Goal: Information Seeking & Learning: Learn about a topic

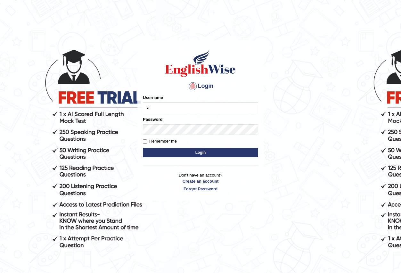
type input "Antonio2024"
click at [204, 155] on button "Login" at bounding box center [200, 153] width 115 height 10
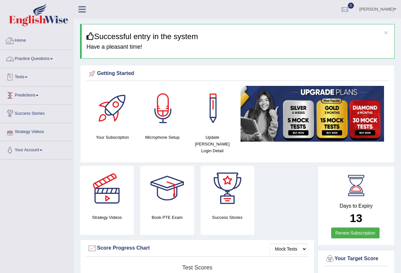
click at [53, 60] on link "Practice Questions" at bounding box center [36, 58] width 73 height 16
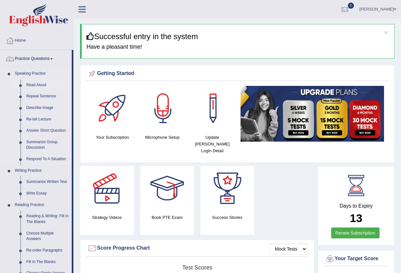
click at [41, 85] on link "Read Aloud" at bounding box center [47, 86] width 48 height 12
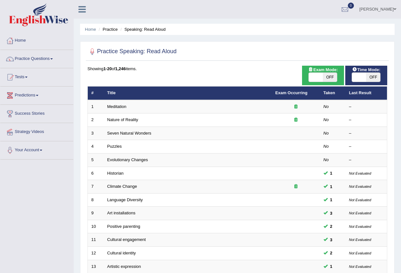
scroll to position [151, 0]
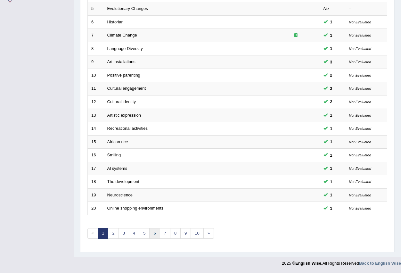
click at [153, 234] on link "6" at bounding box center [154, 233] width 11 height 11
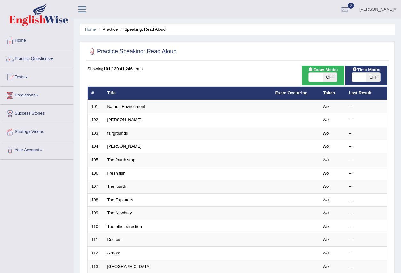
scroll to position [151, 0]
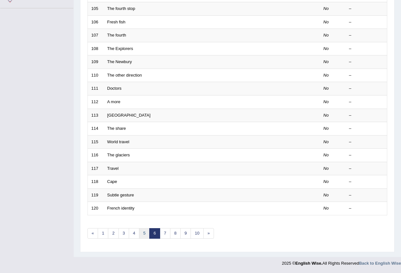
click at [142, 233] on link "5" at bounding box center [144, 233] width 11 height 11
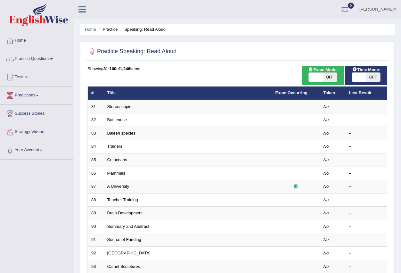
scroll to position [151, 0]
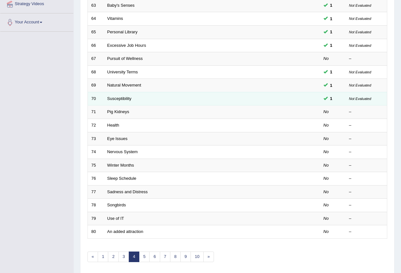
scroll to position [128, 0]
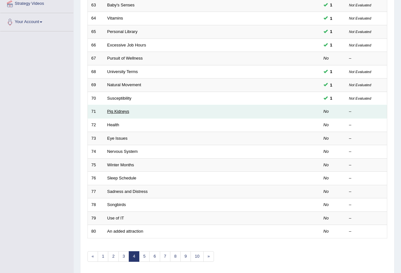
click at [116, 112] on link "Pig Kidneys" at bounding box center [118, 111] width 22 height 5
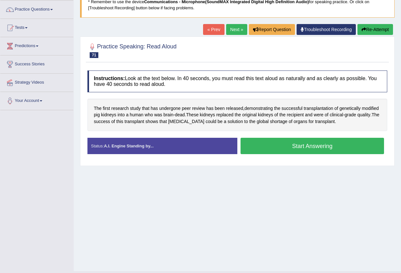
scroll to position [63, 0]
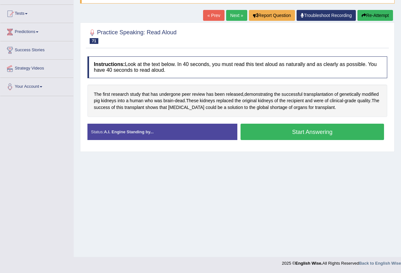
click at [271, 130] on button "Start Answering" at bounding box center [313, 132] width 144 height 16
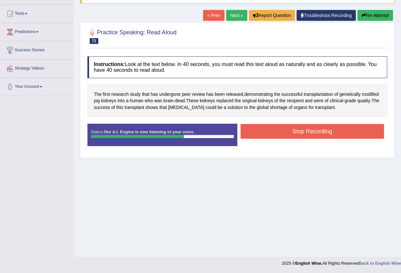
click at [282, 129] on button "Stop Recording" at bounding box center [313, 131] width 144 height 15
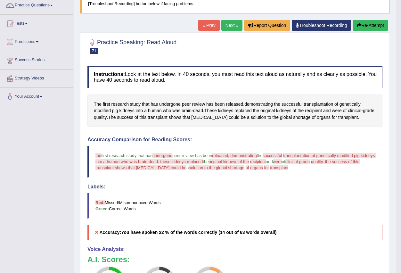
scroll to position [31, 0]
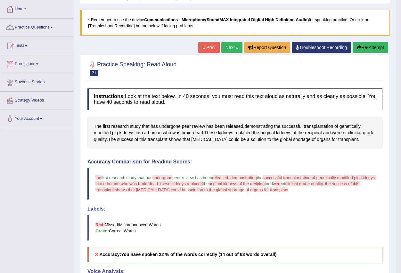
click at [223, 47] on link "Next »" at bounding box center [232, 47] width 21 height 11
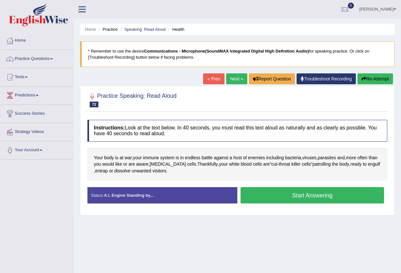
click at [280, 195] on button "Start Answering" at bounding box center [313, 195] width 144 height 16
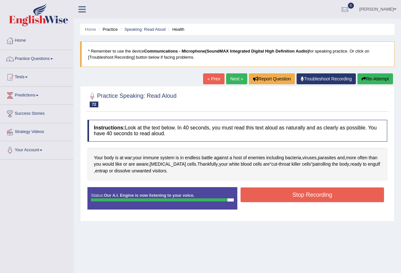
click at [268, 195] on button "Stop Recording" at bounding box center [313, 195] width 144 height 15
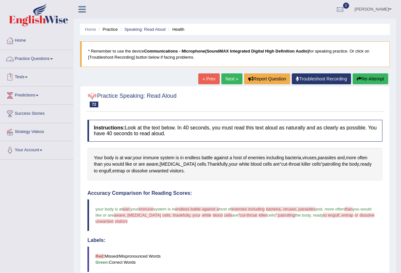
click at [53, 59] on span at bounding box center [51, 58] width 3 height 1
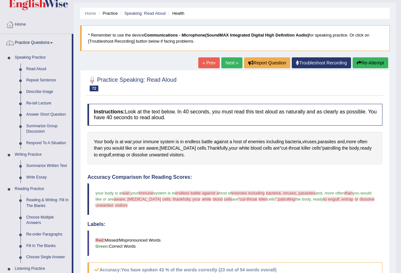
scroll to position [32, 0]
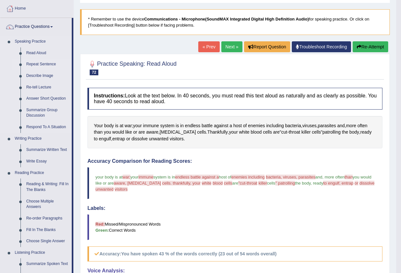
click at [50, 66] on link "Repeat Sentence" at bounding box center [47, 65] width 48 height 12
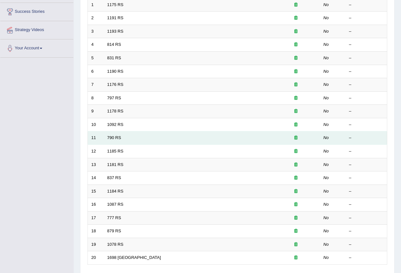
scroll to position [151, 0]
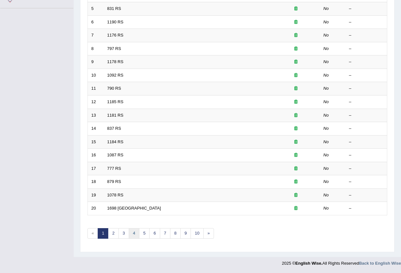
click at [133, 235] on link "4" at bounding box center [134, 233] width 11 height 11
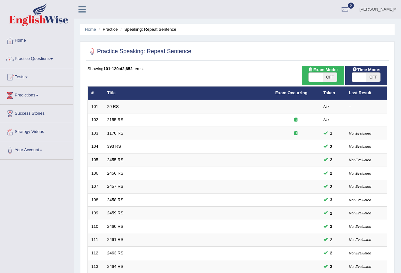
scroll to position [151, 0]
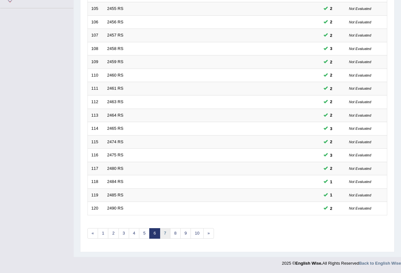
click at [164, 236] on link "7" at bounding box center [165, 233] width 11 height 11
click at [165, 237] on link "8" at bounding box center [165, 233] width 11 height 11
click at [160, 234] on link "9" at bounding box center [165, 233] width 11 height 11
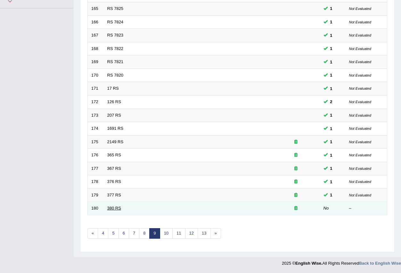
click at [113, 208] on link "380 RS" at bounding box center [114, 208] width 14 height 5
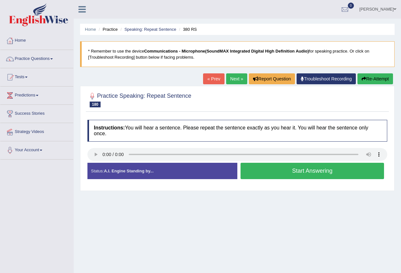
click at [265, 172] on button "Start Answering" at bounding box center [313, 171] width 144 height 16
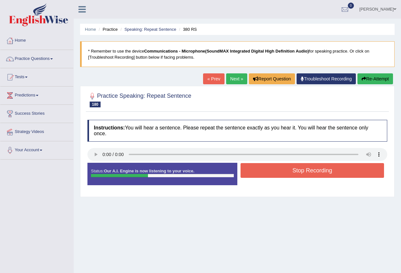
click at [265, 173] on button "Stop Recording" at bounding box center [313, 170] width 144 height 15
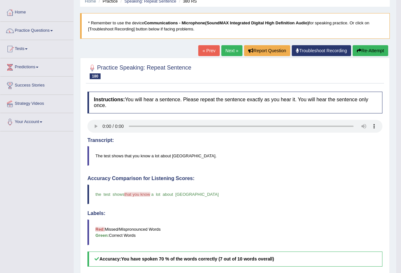
scroll to position [12, 0]
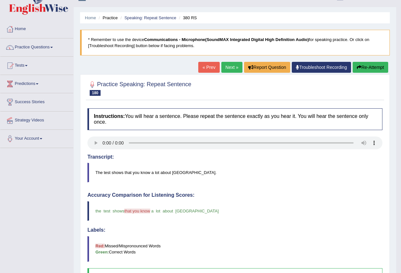
click at [225, 68] on link "Next »" at bounding box center [232, 67] width 21 height 11
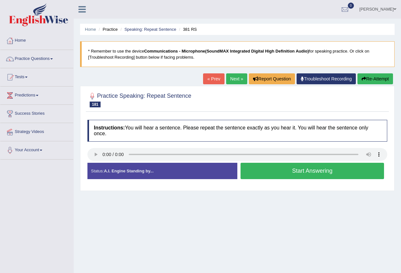
click at [278, 173] on button "Start Answering" at bounding box center [313, 171] width 144 height 16
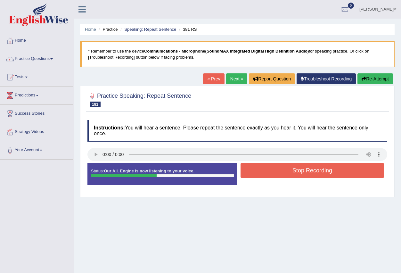
click at [276, 173] on button "Stop Recording" at bounding box center [313, 170] width 144 height 15
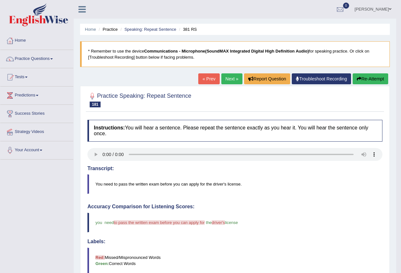
click at [52, 57] on link "Practice Questions" at bounding box center [36, 58] width 73 height 16
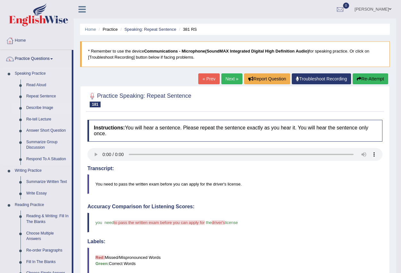
click at [48, 107] on link "Describe Image" at bounding box center [47, 108] width 48 height 12
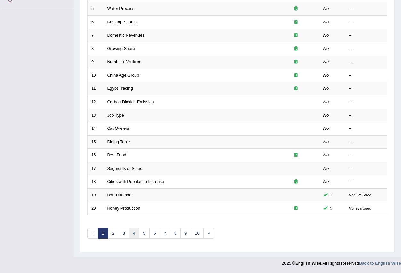
click at [132, 233] on link "4" at bounding box center [134, 233] width 11 height 11
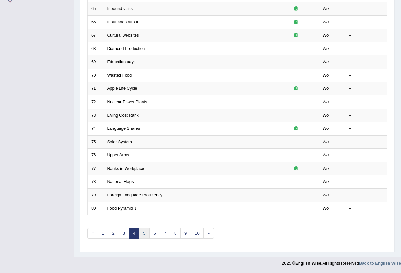
click at [142, 234] on link "5" at bounding box center [144, 233] width 11 height 11
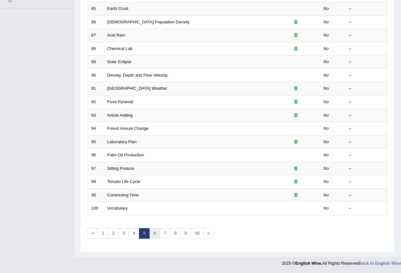
click at [151, 236] on link "6" at bounding box center [154, 233] width 11 height 11
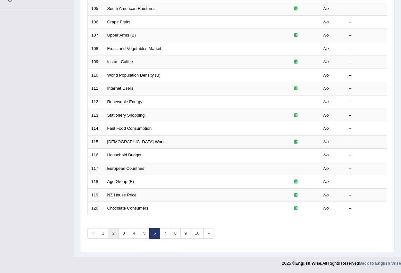
click at [111, 233] on link "2" at bounding box center [113, 233] width 11 height 11
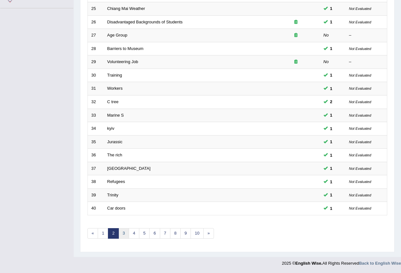
click at [125, 234] on link "3" at bounding box center [124, 233] width 11 height 11
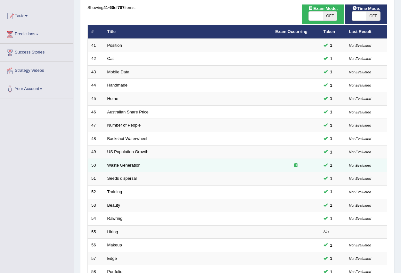
scroll to position [151, 0]
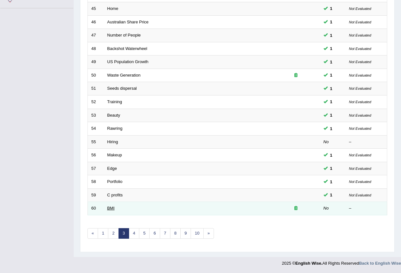
click at [111, 209] on link "BMI" at bounding box center [110, 208] width 7 height 5
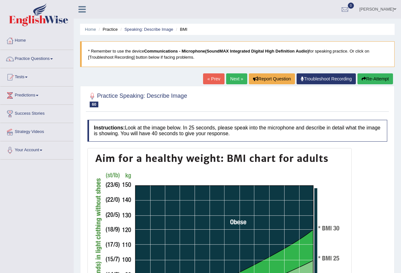
click at [235, 80] on link "Next »" at bounding box center [236, 78] width 21 height 11
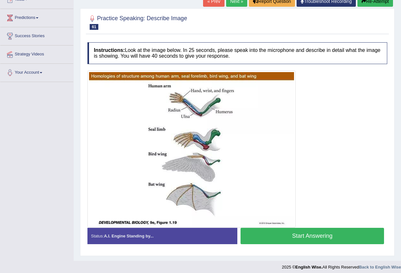
scroll to position [81, 0]
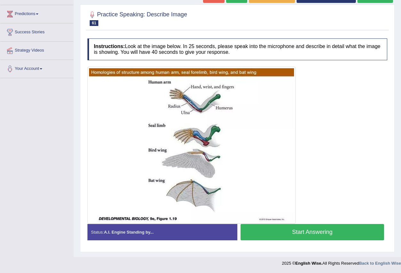
click at [286, 234] on button "Start Answering" at bounding box center [313, 232] width 144 height 16
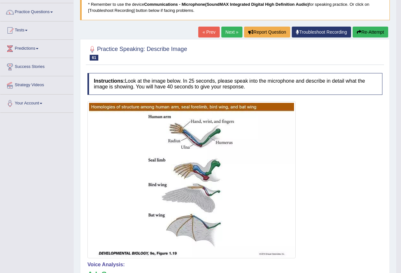
scroll to position [0, 0]
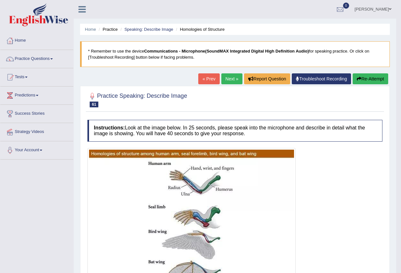
click at [227, 79] on link "Next »" at bounding box center [232, 78] width 21 height 11
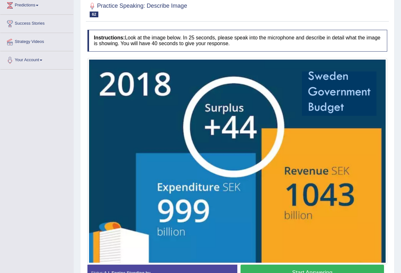
scroll to position [131, 0]
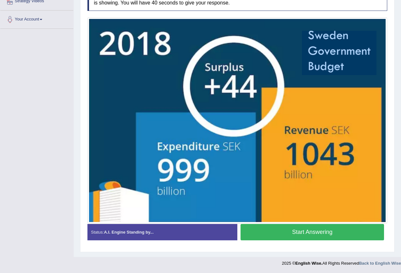
click at [316, 231] on button "Start Answering" at bounding box center [313, 232] width 144 height 16
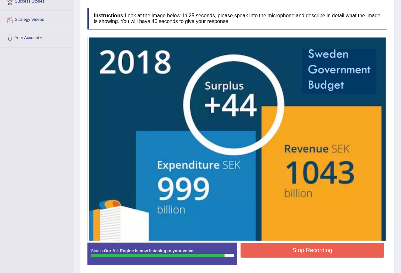
scroll to position [105, 0]
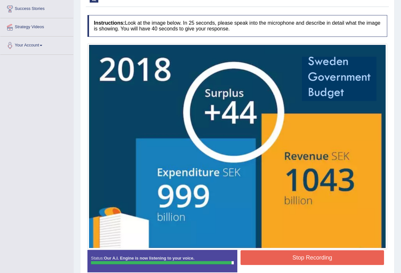
click at [282, 257] on button "Stop Recording" at bounding box center [313, 257] width 144 height 15
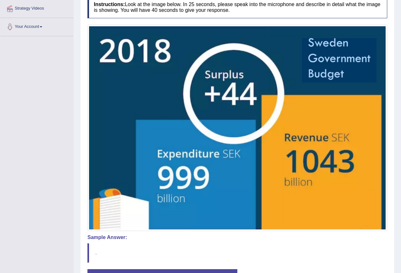
scroll to position [0, 0]
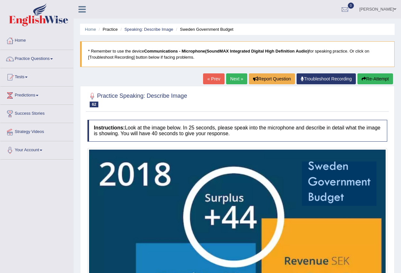
click at [234, 77] on link "Next »" at bounding box center [236, 78] width 21 height 11
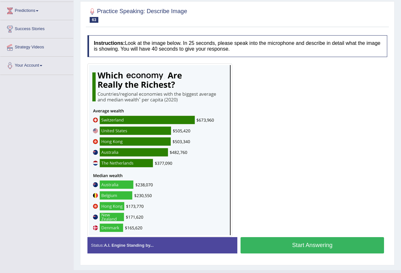
scroll to position [96, 0]
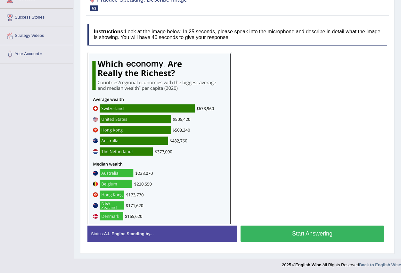
click at [277, 237] on button "Start Answering" at bounding box center [313, 234] width 144 height 16
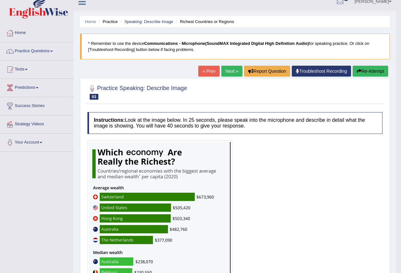
scroll to position [0, 0]
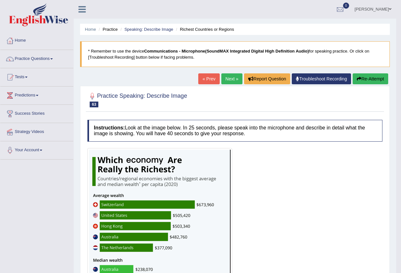
click at [225, 80] on link "Next »" at bounding box center [232, 78] width 21 height 11
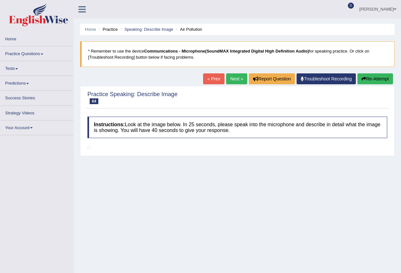
click at [212, 78] on link "« Prev" at bounding box center [213, 78] width 21 height 11
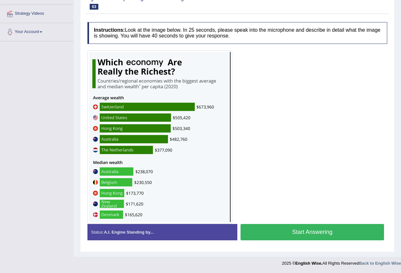
scroll to position [118, 0]
click at [269, 234] on button "Start Answering" at bounding box center [313, 232] width 144 height 16
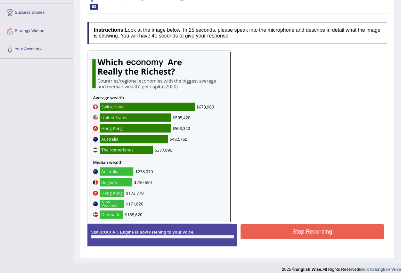
scroll to position [107, 0]
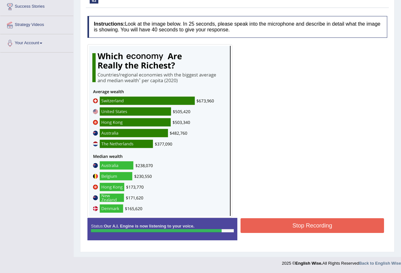
click at [263, 225] on button "Stop Recording" at bounding box center [313, 225] width 144 height 15
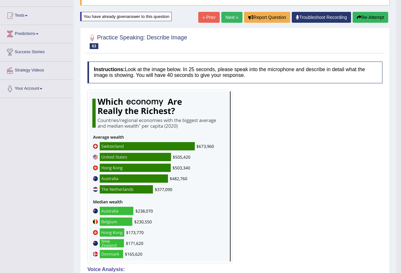
scroll to position [44, 0]
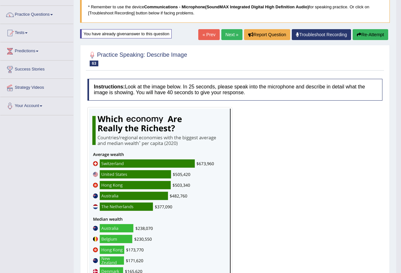
click at [230, 33] on link "Next »" at bounding box center [232, 34] width 21 height 11
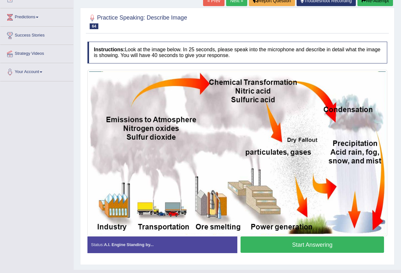
scroll to position [91, 0]
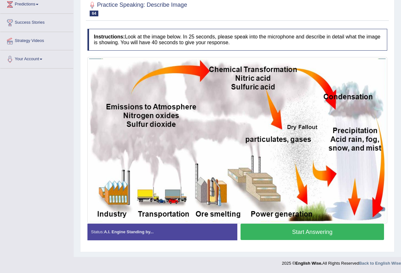
click at [289, 231] on button "Start Answering" at bounding box center [313, 232] width 144 height 16
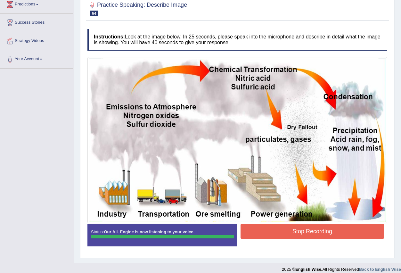
click at [0, 0] on blockquote "." at bounding box center [0, 0] width 0 height 0
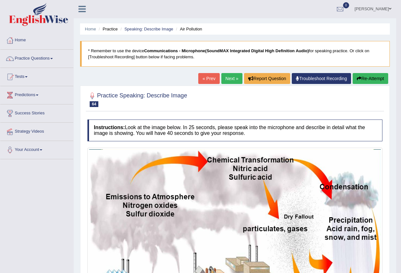
scroll to position [0, 0]
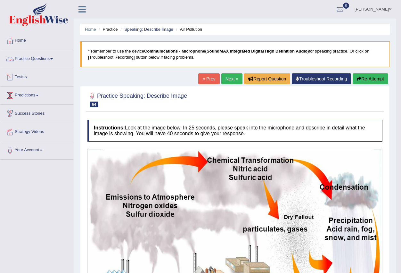
click at [52, 58] on link "Practice Questions" at bounding box center [36, 58] width 73 height 16
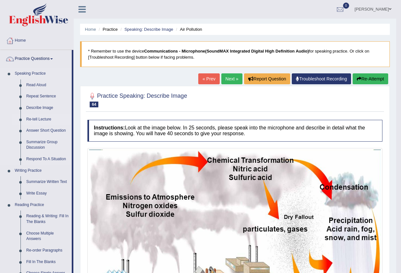
click at [39, 119] on link "Re-tell Lecture" at bounding box center [47, 120] width 48 height 12
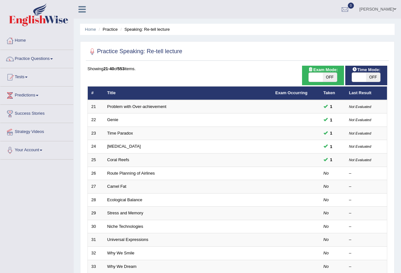
click at [122, 172] on link "Route Planning of Airlines" at bounding box center [131, 173] width 48 height 5
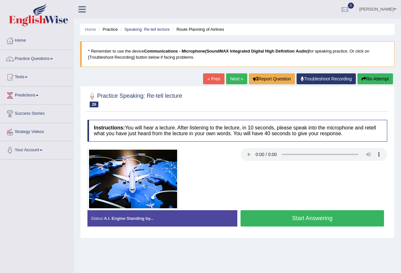
click at [277, 219] on button "Start Answering" at bounding box center [313, 218] width 144 height 16
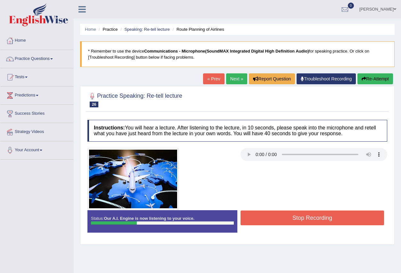
click at [274, 215] on button "Stop Recording" at bounding box center [313, 218] width 144 height 15
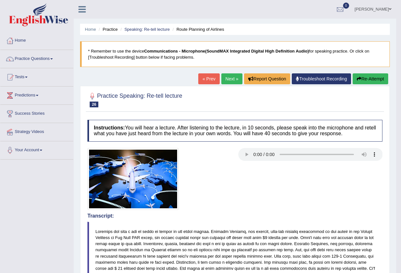
click at [228, 78] on link "Next »" at bounding box center [232, 78] width 21 height 11
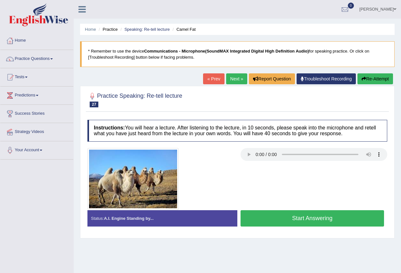
click at [277, 219] on button "Start Answering" at bounding box center [313, 218] width 144 height 16
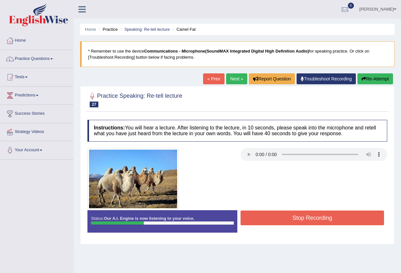
click at [277, 219] on button "Stop Recording" at bounding box center [313, 218] width 144 height 15
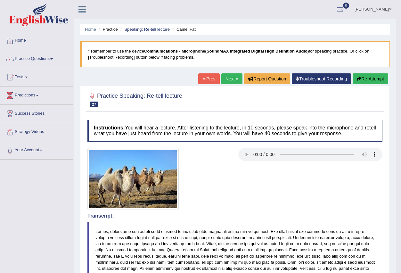
click at [53, 59] on span at bounding box center [51, 58] width 3 height 1
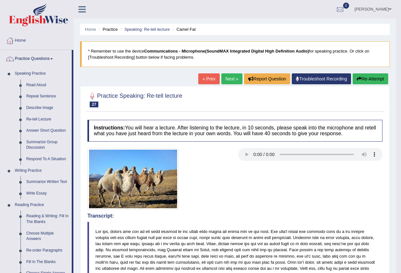
click at [227, 80] on link "Next »" at bounding box center [232, 78] width 21 height 11
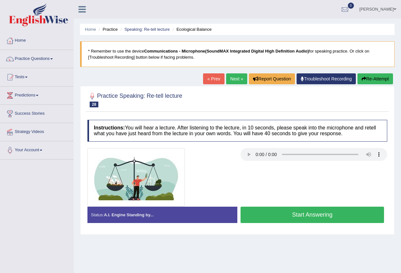
click at [282, 211] on button "Start Answering" at bounding box center [313, 215] width 144 height 16
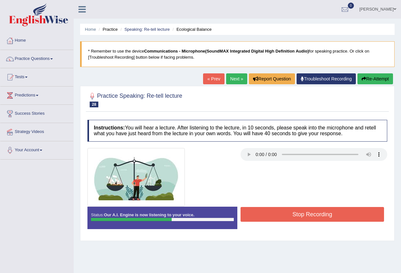
click at [282, 213] on button "Stop Recording" at bounding box center [313, 214] width 144 height 15
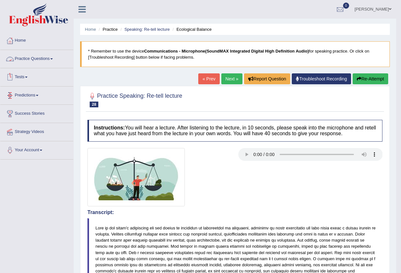
click at [52, 58] on link "Practice Questions" at bounding box center [36, 58] width 73 height 16
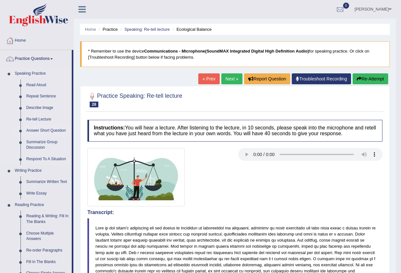
click at [47, 130] on link "Answer Short Question" at bounding box center [47, 131] width 48 height 12
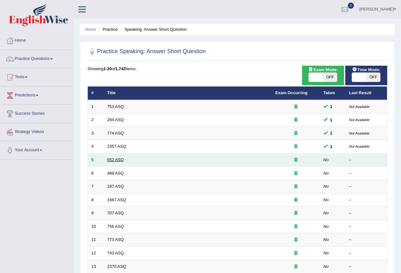
click at [109, 159] on link "652 ASQ" at bounding box center [115, 159] width 17 height 5
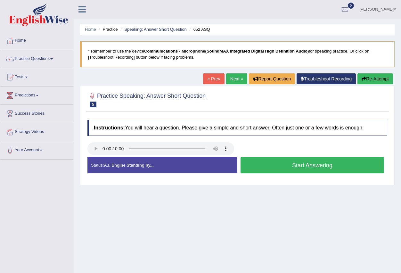
click at [266, 167] on button "Start Answering" at bounding box center [313, 165] width 144 height 16
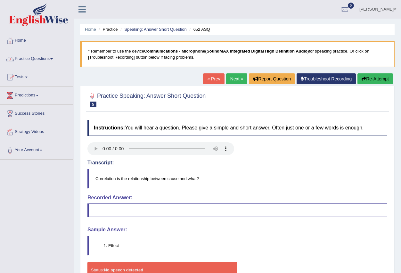
click at [54, 58] on link "Practice Questions" at bounding box center [36, 58] width 73 height 16
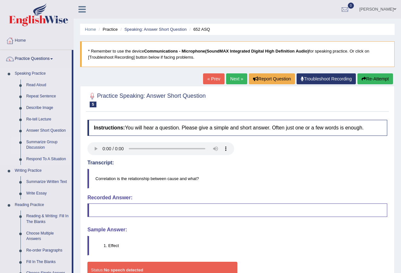
click at [44, 142] on link "Summarize Group Discussion" at bounding box center [47, 145] width 48 height 17
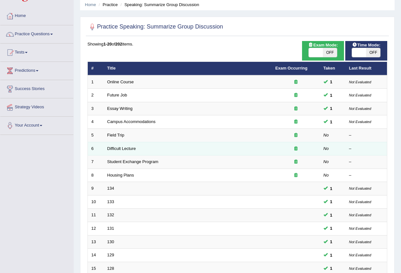
scroll to position [151, 0]
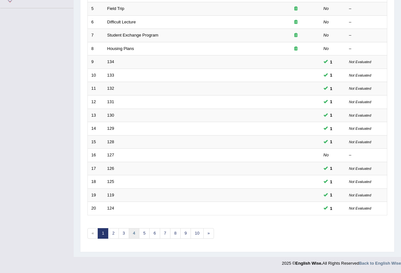
click at [134, 233] on link "4" at bounding box center [134, 233] width 11 height 11
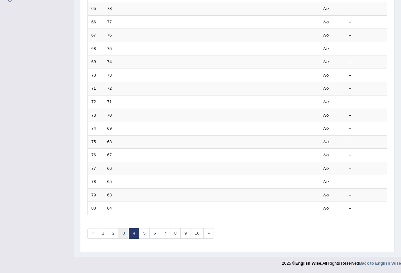
click at [122, 232] on link "3" at bounding box center [124, 233] width 11 height 11
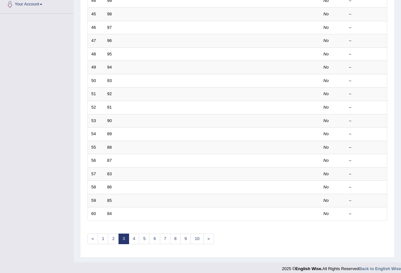
scroll to position [151, 0]
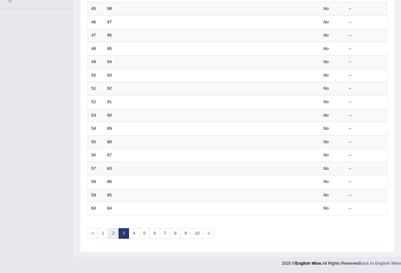
click at [114, 233] on link "2" at bounding box center [113, 233] width 11 height 11
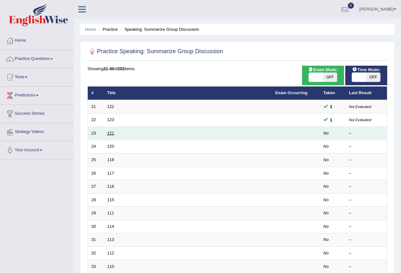
click at [110, 133] on link "121" at bounding box center [110, 133] width 7 height 5
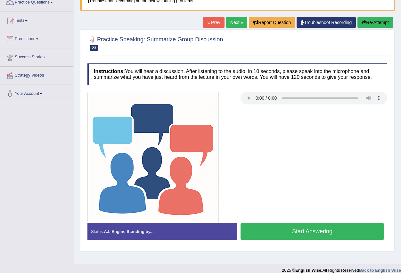
scroll to position [63, 0]
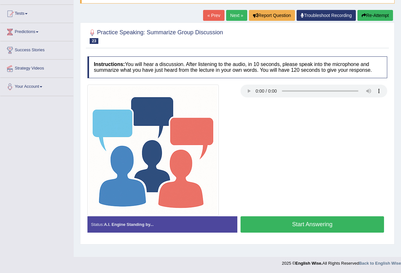
click at [263, 224] on button "Start Answering" at bounding box center [313, 224] width 144 height 16
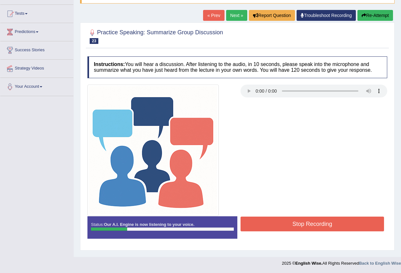
click at [263, 224] on button "Stop Recording" at bounding box center [313, 224] width 144 height 15
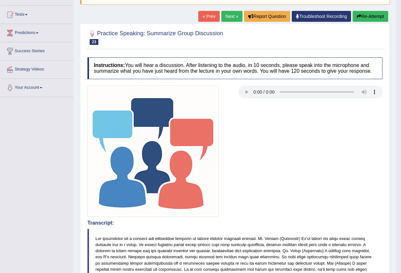
scroll to position [0, 0]
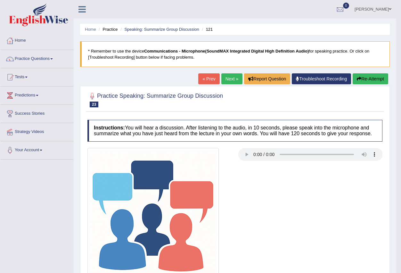
click at [229, 77] on link "Next »" at bounding box center [232, 78] width 21 height 11
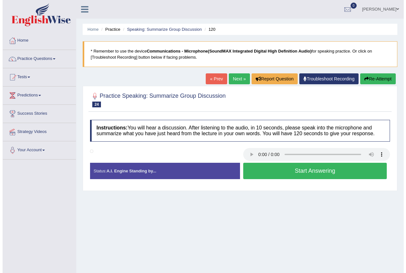
scroll to position [63, 0]
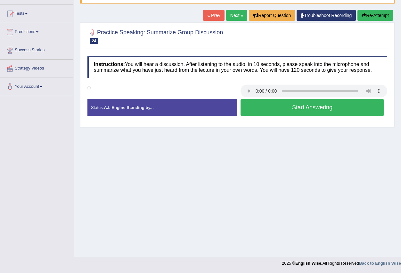
click at [262, 106] on button "Start Answering" at bounding box center [313, 107] width 144 height 16
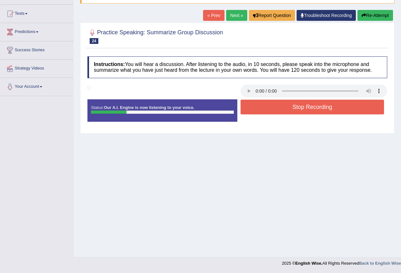
click at [261, 107] on button "Stop Recording" at bounding box center [313, 107] width 144 height 15
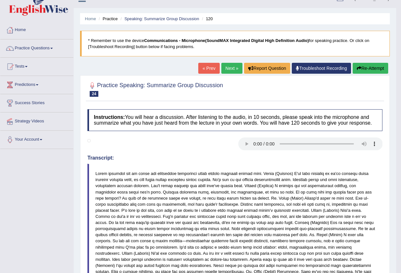
scroll to position [0, 0]
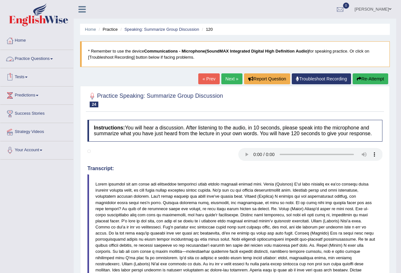
click at [52, 60] on link "Practice Questions" at bounding box center [36, 58] width 73 height 16
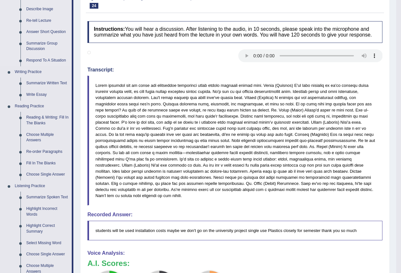
scroll to position [160, 0]
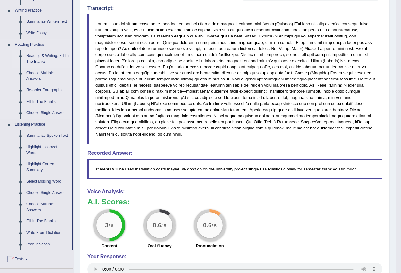
click at [55, 58] on link "Reading & Writing: Fill In The Blanks" at bounding box center [47, 58] width 48 height 17
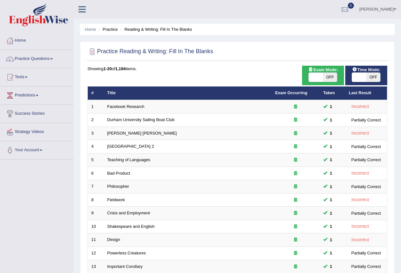
click at [52, 59] on link "Practice Questions" at bounding box center [36, 58] width 73 height 16
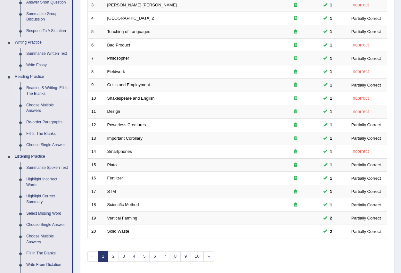
scroll to position [96, 0]
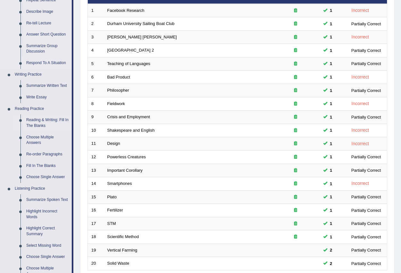
click at [46, 63] on link "Respond To A Situation" at bounding box center [47, 63] width 48 height 12
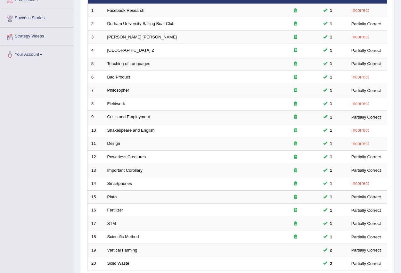
scroll to position [105, 0]
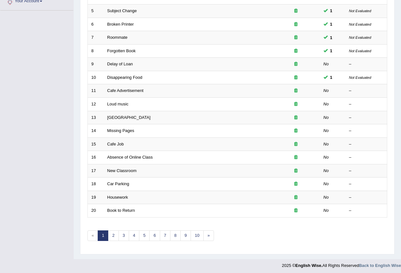
scroll to position [151, 0]
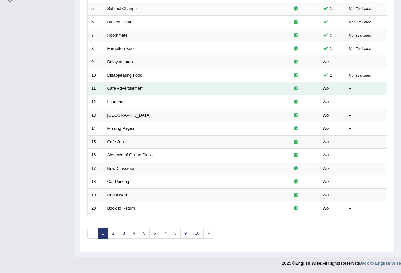
click at [122, 89] on link "Cafe Advertisement" at bounding box center [125, 88] width 36 height 5
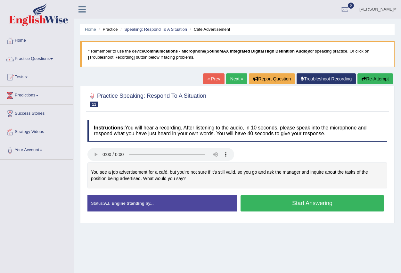
click at [279, 203] on button "Start Answering" at bounding box center [313, 203] width 144 height 16
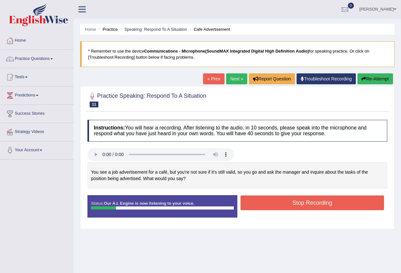
click at [279, 203] on button "Stop Recording" at bounding box center [313, 203] width 144 height 15
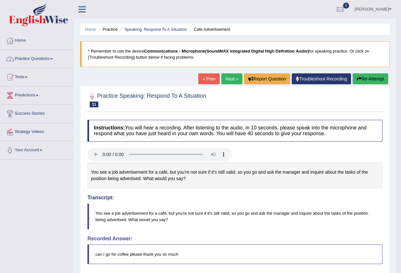
click at [52, 59] on link "Practice Questions" at bounding box center [36, 58] width 73 height 16
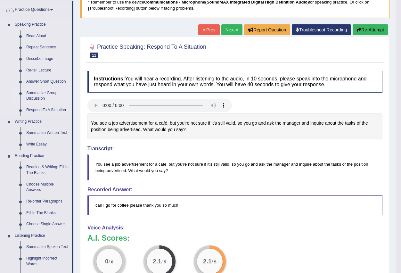
scroll to position [64, 0]
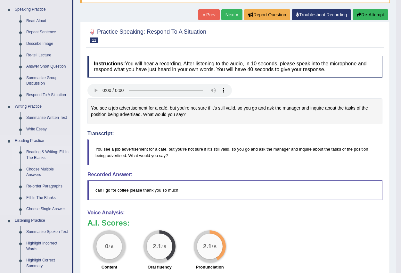
click at [44, 154] on link "Reading & Writing: Fill In The Blanks" at bounding box center [47, 155] width 48 height 17
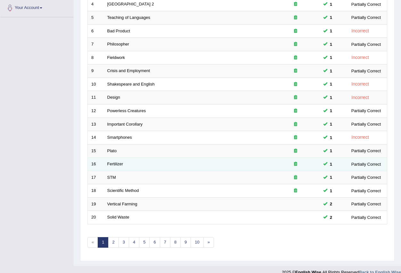
scroll to position [151, 0]
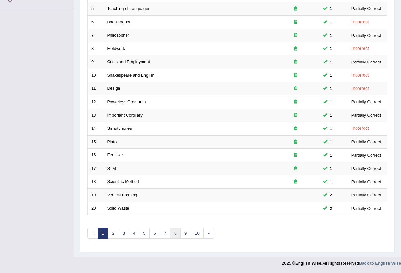
click at [176, 236] on link "8" at bounding box center [175, 233] width 11 height 11
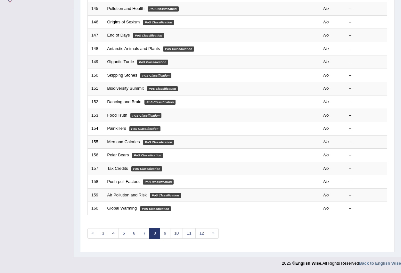
scroll to position [151, 0]
click at [145, 235] on link "7" at bounding box center [144, 233] width 11 height 11
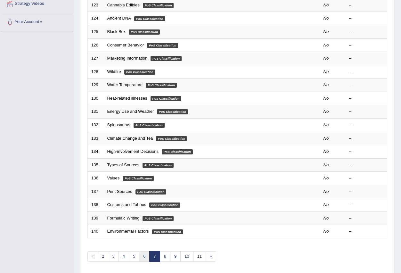
click at [145, 256] on link "6" at bounding box center [144, 256] width 11 height 11
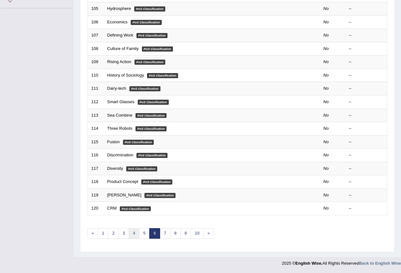
scroll to position [151, 0]
click at [137, 233] on link "4" at bounding box center [134, 233] width 11 height 11
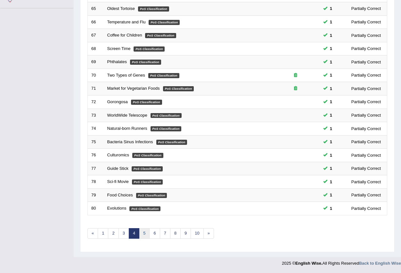
click at [142, 236] on link "5" at bounding box center [144, 233] width 11 height 11
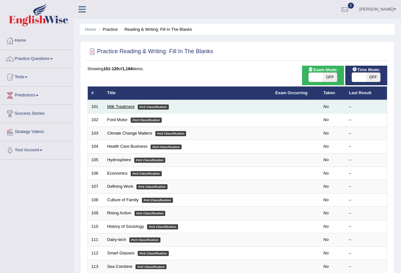
click at [117, 105] on link "Milk Treatment" at bounding box center [120, 106] width 27 height 5
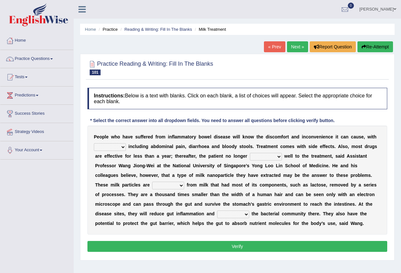
click at [124, 147] on select "symptoms sources causes benefits" at bounding box center [110, 147] width 32 height 8
select select "benefits"
click at [94, 143] on select "symptoms sources causes benefits" at bounding box center [110, 147] width 32 height 8
click at [279, 156] on select "returns refers responds refuses" at bounding box center [266, 157] width 32 height 8
select select "returns"
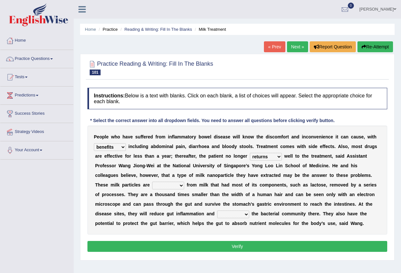
click at [250, 153] on select "returns refers responds refuses" at bounding box center [266, 157] width 32 height 8
click at [181, 186] on select "prohibited derived missed prevented" at bounding box center [168, 186] width 32 height 8
select select "prohibited"
click at [152, 182] on select "prohibited derived missed prevented" at bounding box center [168, 186] width 32 height 8
click at [248, 216] on select "restore erase quarantine disturb" at bounding box center [233, 215] width 32 height 8
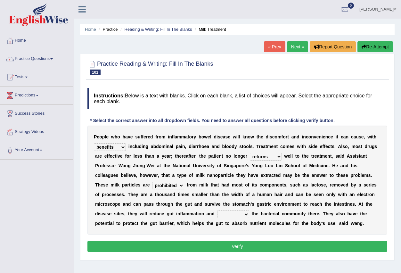
select select "quarantine"
click at [217, 211] on select "restore erase quarantine disturb" at bounding box center [233, 215] width 32 height 8
click at [238, 248] on button "Verify" at bounding box center [238, 246] width 300 height 11
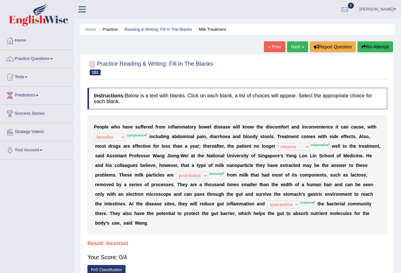
click at [292, 47] on link "Next »" at bounding box center [297, 46] width 21 height 11
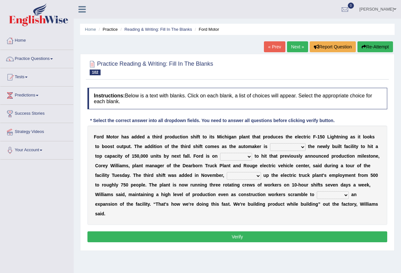
click at [304, 148] on select "selling decorating demolishing expanding" at bounding box center [288, 147] width 36 height 8
select select "selling"
click at [270, 143] on select "selling decorating demolishing expanding" at bounding box center [288, 147] width 36 height 8
click at [251, 158] on select "foot table time track" at bounding box center [236, 157] width 32 height 8
select select "time"
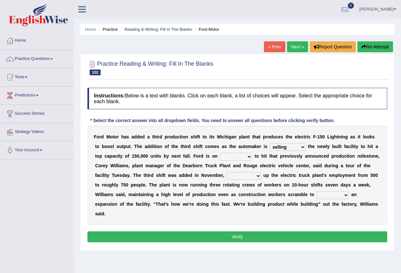
click at [220, 153] on select "foot table time track" at bounding box center [236, 157] width 32 height 8
click at [257, 176] on select "maintaining diminishing decreasing bumping" at bounding box center [244, 176] width 34 height 8
select select "maintaining"
click at [227, 172] on select "maintaining diminishing decreasing bumping" at bounding box center [244, 176] width 34 height 8
click at [345, 195] on select "cease postpone complete reverse" at bounding box center [333, 195] width 32 height 8
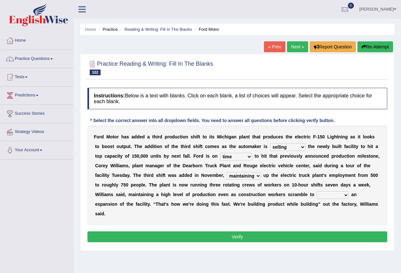
select select "complete"
click at [317, 191] on select "cease postpone complete reverse" at bounding box center [333, 195] width 32 height 8
click at [266, 239] on button "Verify" at bounding box center [238, 237] width 300 height 11
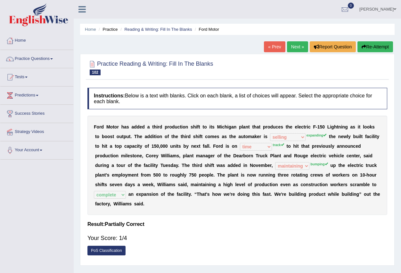
click at [298, 47] on link "Next »" at bounding box center [297, 46] width 21 height 11
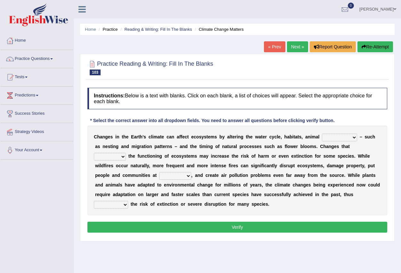
click at [354, 138] on select "creativity behavior weaknesses amounts" at bounding box center [339, 138] width 35 height 8
select select "creativity"
click at [322, 134] on select "creativity behavior weaknesses amounts" at bounding box center [339, 138] width 35 height 8
click at [122, 156] on select "enclose interfere disrupt benefit" at bounding box center [110, 157] width 32 height 8
select select "benefit"
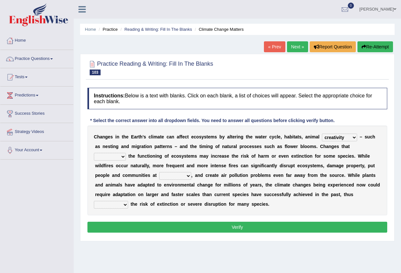
click at [94, 153] on select "enclose interfere disrupt benefit" at bounding box center [110, 157] width 32 height 8
click at [123, 157] on select "enclose interfere disrupt benefit" at bounding box center [110, 157] width 32 height 8
click at [148, 178] on div "C h a n g e s i n t h e E a r t h ’ s c l i m a t e c a n a f f e c t e c o s y…" at bounding box center [238, 171] width 300 height 90
click at [187, 176] on select "ease front risk first" at bounding box center [175, 176] width 32 height 8
select select "front"
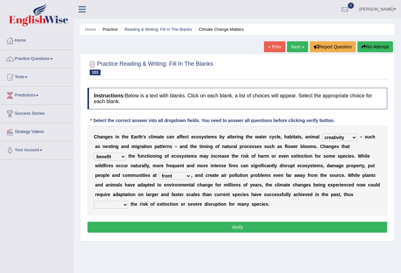
click at [159, 172] on select "ease front risk first" at bounding box center [175, 176] width 32 height 8
click at [125, 204] on select "mitigating increasing maintaining decreasing" at bounding box center [111, 205] width 34 height 8
select select "increasing"
click at [94, 201] on select "mitigating increasing maintaining decreasing" at bounding box center [111, 205] width 34 height 8
click at [137, 229] on button "Verify" at bounding box center [238, 227] width 300 height 11
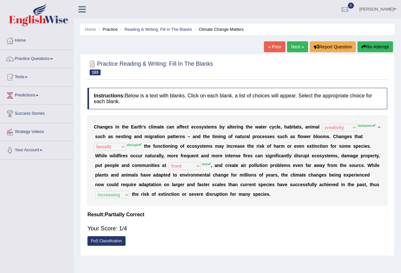
click at [294, 47] on link "Next »" at bounding box center [297, 46] width 21 height 11
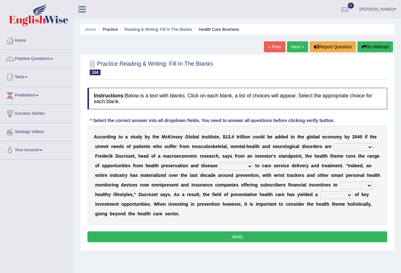
click at [370, 148] on select "demonstrated created addressed altered" at bounding box center [353, 147] width 39 height 8
select select "demonstrated"
click at [334, 143] on select "demonstrated created addressed altered" at bounding box center [353, 147] width 39 height 8
click at [250, 167] on select "prevention projection promotion prohibition" at bounding box center [236, 167] width 33 height 8
select select "projection"
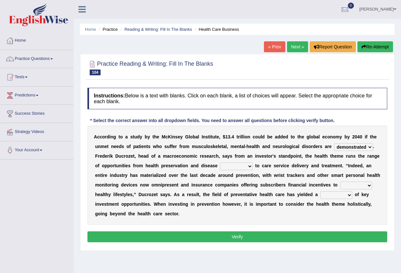
click at [220, 163] on select "prevention projection promotion prohibition" at bounding box center [236, 167] width 33 height 8
click at [369, 185] on select "adopt effect abandon extend" at bounding box center [357, 186] width 32 height 8
select select "effect"
click at [341, 182] on select "adopt effect abandon extend" at bounding box center [357, 186] width 32 height 8
click at [350, 195] on select "number means team network" at bounding box center [337, 195] width 32 height 8
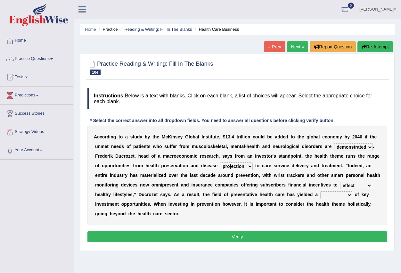
select select "number"
click at [321, 191] on select "number means team network" at bounding box center [337, 195] width 32 height 8
click at [292, 237] on button "Verify" at bounding box center [238, 237] width 300 height 11
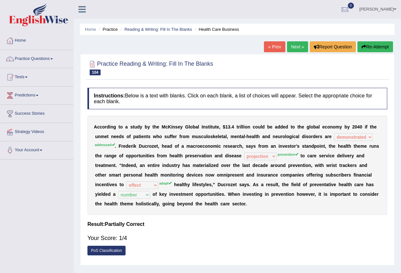
click at [293, 46] on link "Next »" at bounding box center [297, 46] width 21 height 11
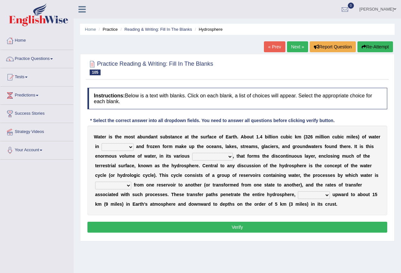
click at [131, 148] on select "liquid mixed gaseous solid" at bounding box center [118, 147] width 32 height 8
click at [102, 143] on select "liquid mixed gaseous solid" at bounding box center [118, 147] width 32 height 8
click at [129, 147] on select "liquid mixed gaseous solid" at bounding box center [118, 147] width 32 height 8
select select "mixed"
click at [102, 143] on select "liquid mixed gaseous solid" at bounding box center [118, 147] width 32 height 8
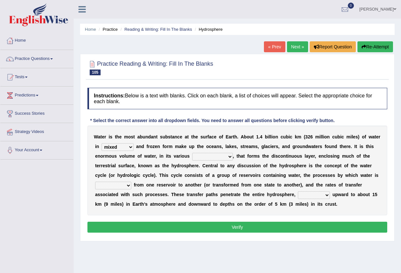
click at [231, 157] on select "levels formats fields manifestations" at bounding box center [212, 157] width 41 height 8
select select "levels"
click at [192, 153] on select "levels formats fields manifestations" at bounding box center [212, 157] width 41 height 8
click at [128, 186] on select "transmitted transferred translated transplanted" at bounding box center [113, 186] width 36 height 8
select select "transferred"
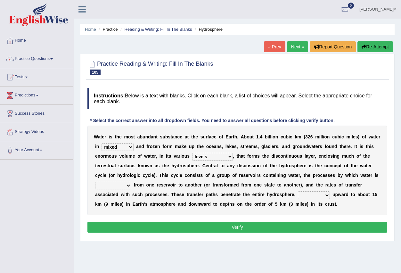
click at [95, 182] on select "transmitted transferred translated transplanted" at bounding box center [113, 186] width 36 height 8
click at [327, 197] on select "extending diving flying soanng" at bounding box center [314, 195] width 32 height 8
select select "diving"
click at [298, 191] on select "extending diving flying soanng" at bounding box center [314, 195] width 32 height 8
click at [264, 230] on button "Verify" at bounding box center [238, 227] width 300 height 11
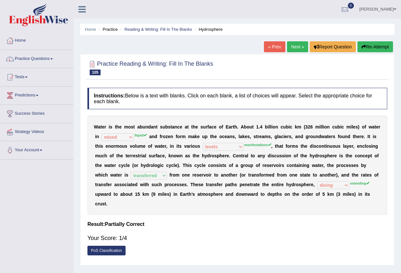
click at [53, 58] on span at bounding box center [51, 58] width 3 height 1
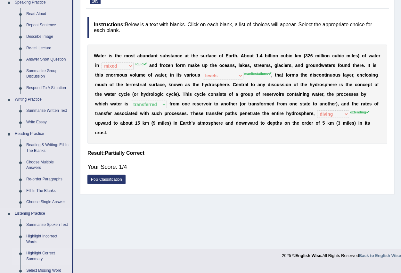
scroll to position [64, 0]
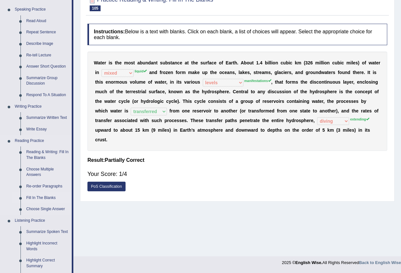
click at [45, 196] on link "Fill In The Blanks" at bounding box center [47, 198] width 48 height 12
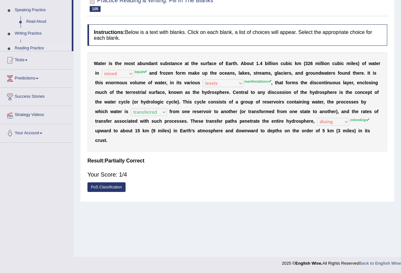
scroll to position [63, 0]
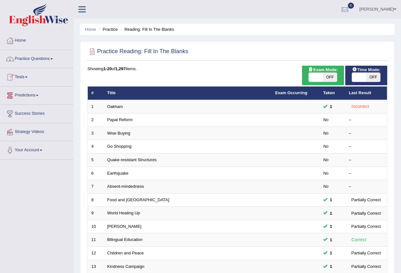
click at [54, 57] on link "Practice Questions" at bounding box center [36, 58] width 73 height 16
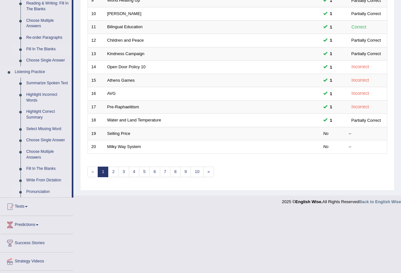
scroll to position [224, 0]
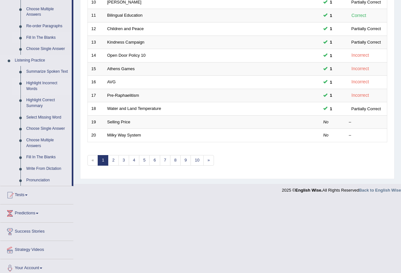
click at [47, 82] on link "Highlight Incorrect Words" at bounding box center [47, 86] width 48 height 17
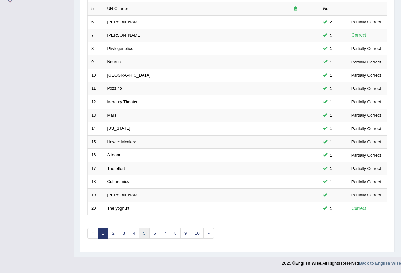
click at [147, 236] on link "5" at bounding box center [144, 233] width 11 height 11
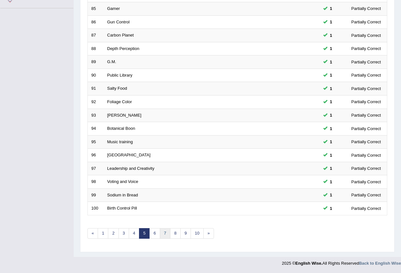
click at [167, 235] on link "7" at bounding box center [165, 233] width 11 height 11
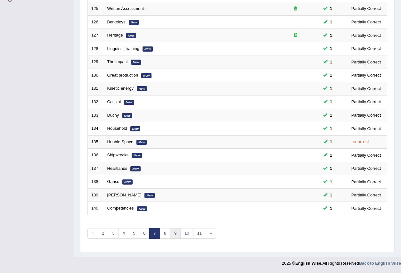
scroll to position [151, 0]
click at [176, 234] on link "9" at bounding box center [175, 233] width 11 height 11
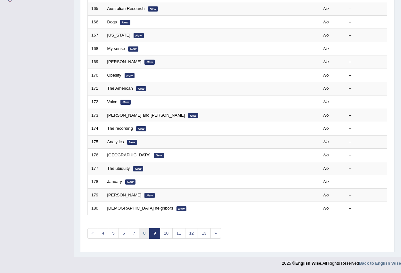
click at [145, 235] on link "8" at bounding box center [144, 233] width 11 height 11
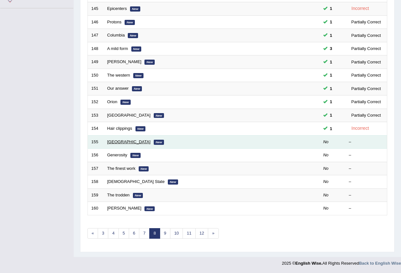
click at [114, 144] on link "[GEOGRAPHIC_DATA]" at bounding box center [128, 141] width 43 height 5
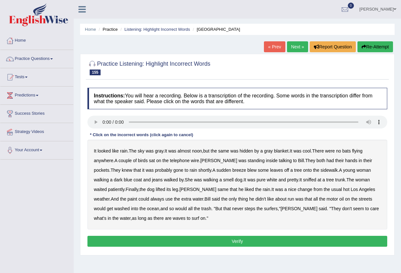
click at [109, 177] on b "walking" at bounding box center [101, 179] width 15 height 5
click at [218, 191] on b "same" at bounding box center [223, 189] width 11 height 5
click at [245, 209] on b "steps" at bounding box center [250, 208] width 11 height 5
click at [168, 241] on button "Verify" at bounding box center [238, 241] width 300 height 11
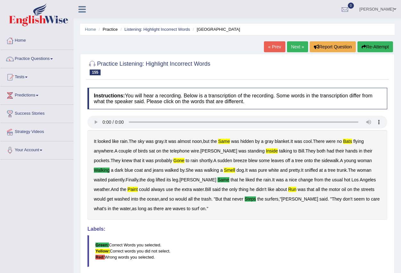
drag, startPoint x: 300, startPoint y: 49, endPoint x: 295, endPoint y: 49, distance: 4.5
click at [299, 49] on link "Next »" at bounding box center [297, 46] width 21 height 11
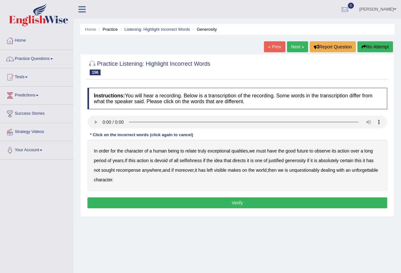
click at [277, 161] on b "justified" at bounding box center [276, 160] width 15 height 5
click at [166, 206] on button "Verify" at bounding box center [238, 203] width 300 height 11
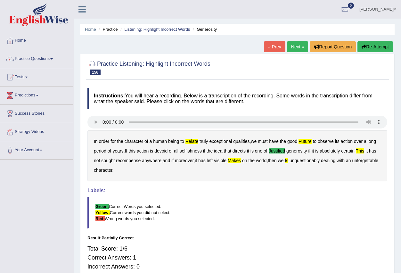
click at [290, 48] on link "Next »" at bounding box center [297, 46] width 21 height 11
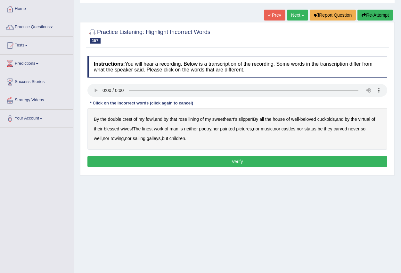
scroll to position [32, 0]
